Goal: Navigation & Orientation: Find specific page/section

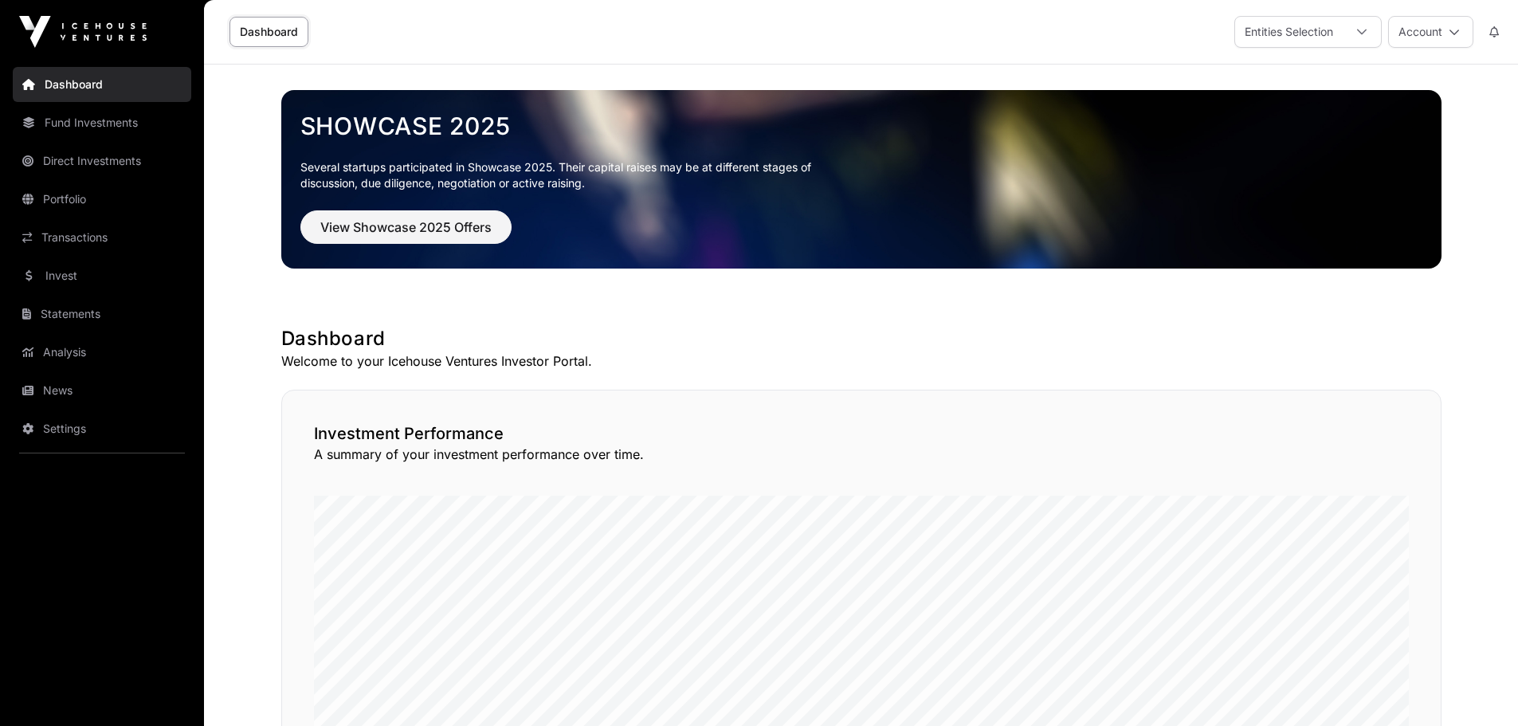
click at [112, 121] on link "Fund Investments" at bounding box center [102, 122] width 179 height 35
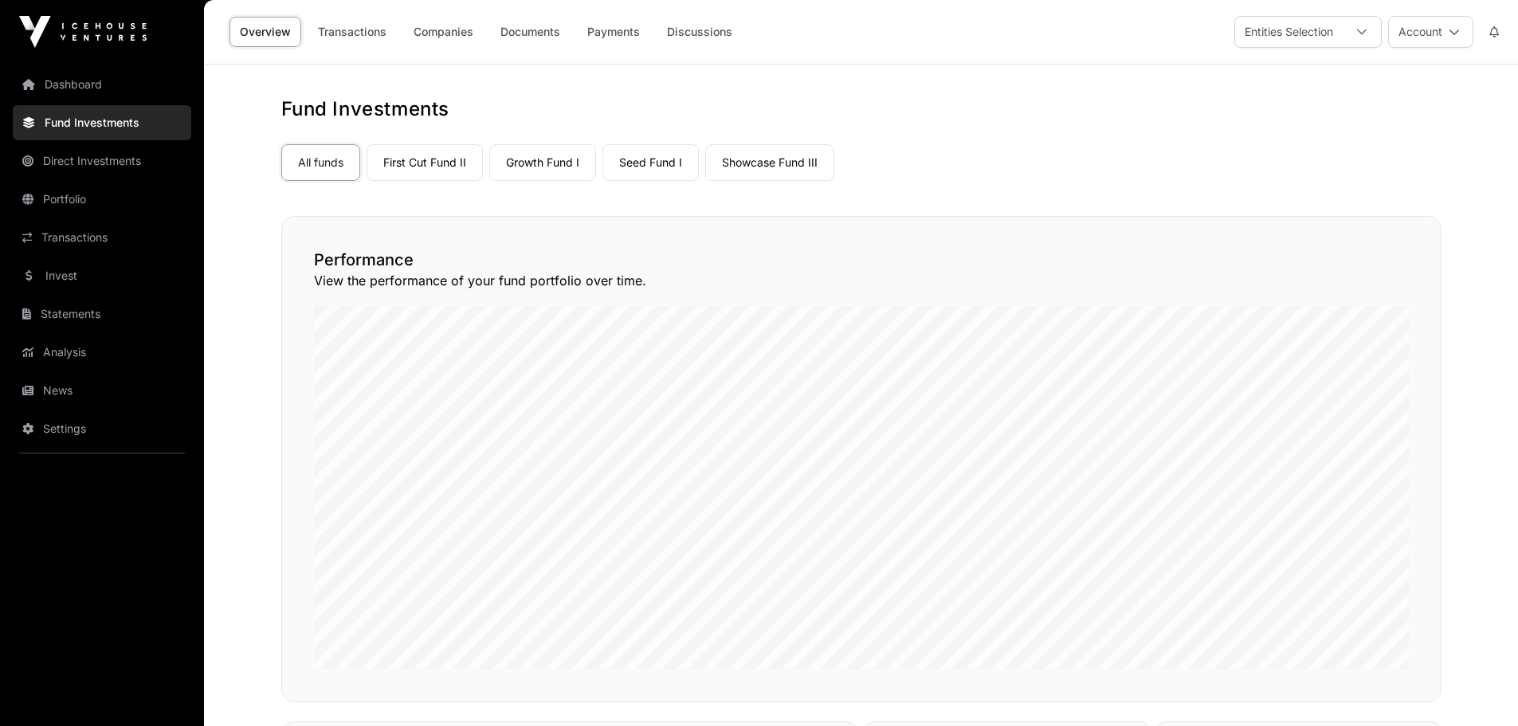
click at [453, 30] on link "Companies" at bounding box center [443, 32] width 80 height 30
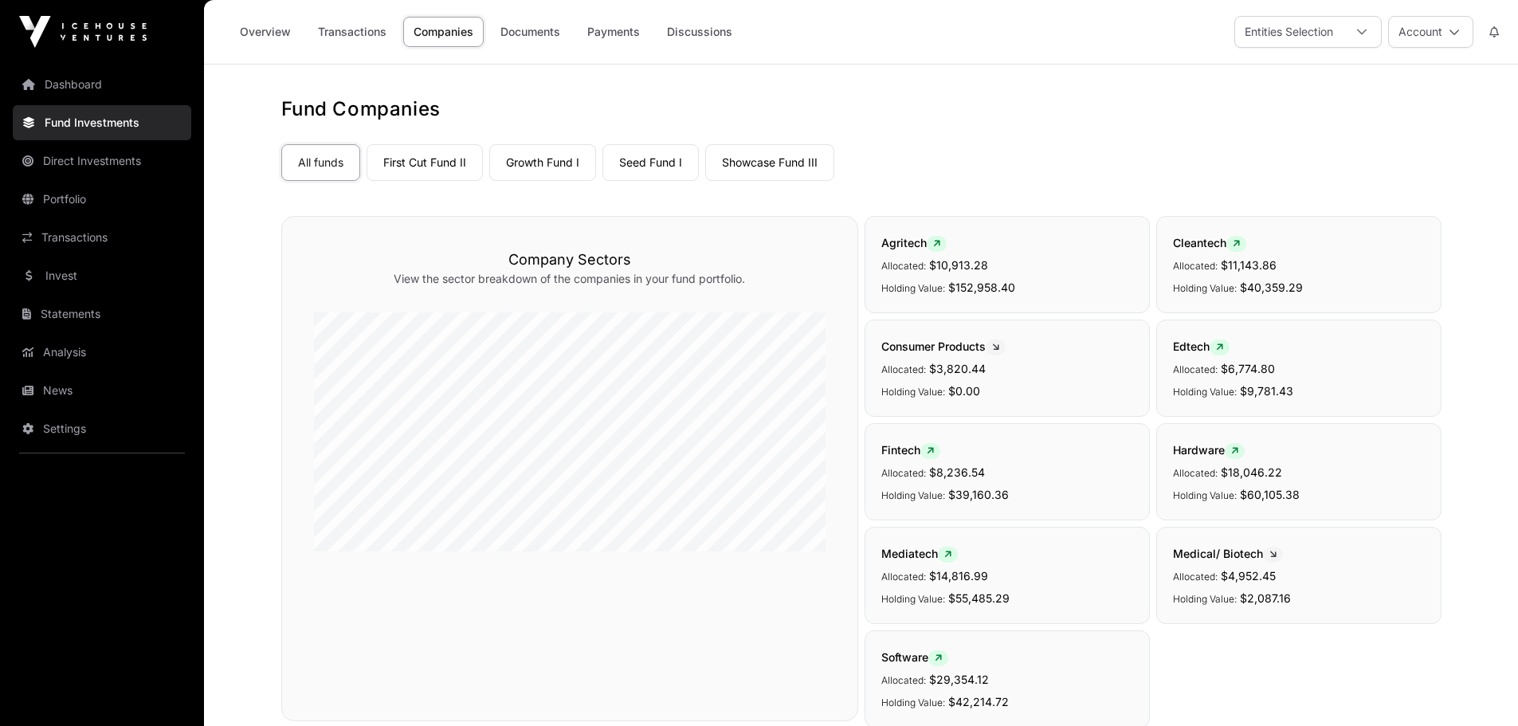
click at [74, 162] on link "Direct Investments" at bounding box center [102, 160] width 179 height 35
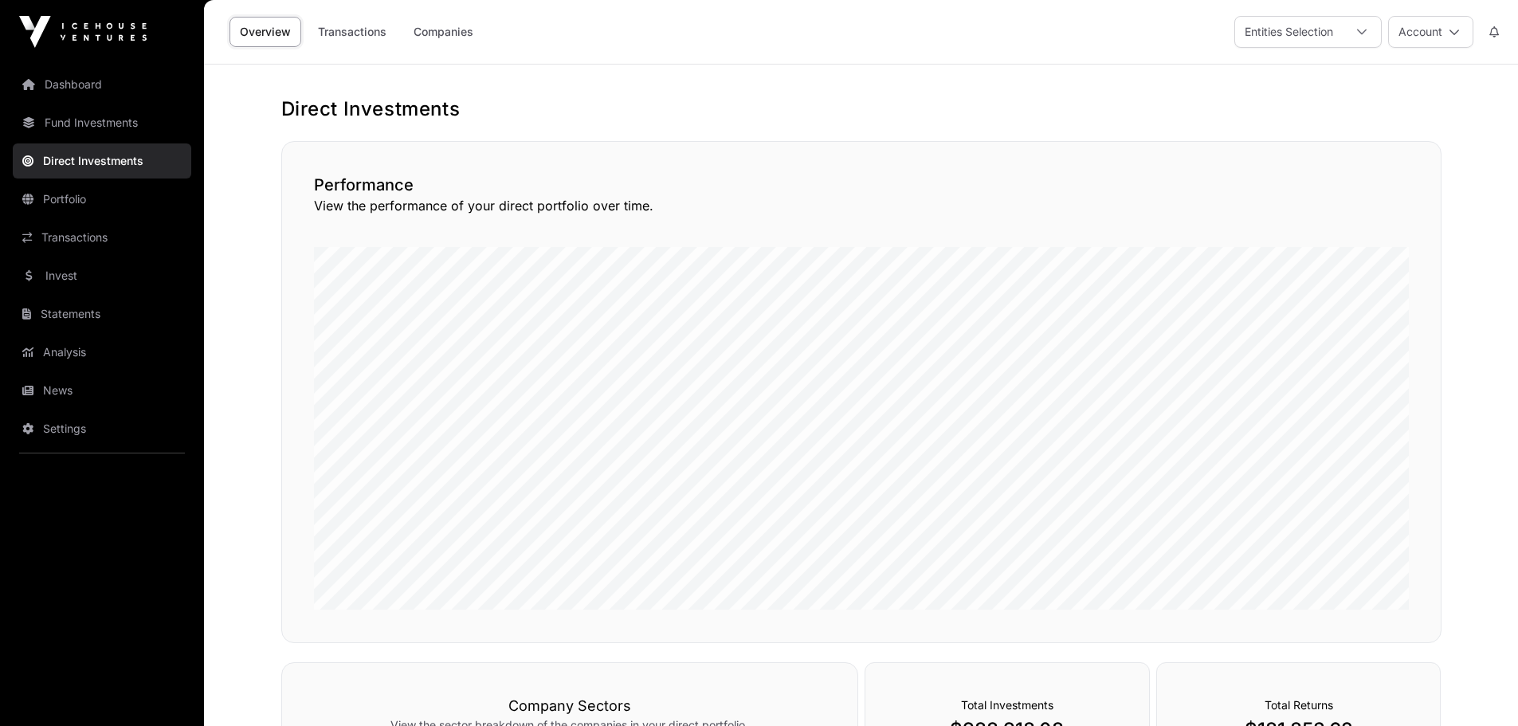
click at [434, 28] on link "Companies" at bounding box center [443, 32] width 80 height 30
